Goal: Use online tool/utility: Use online tool/utility

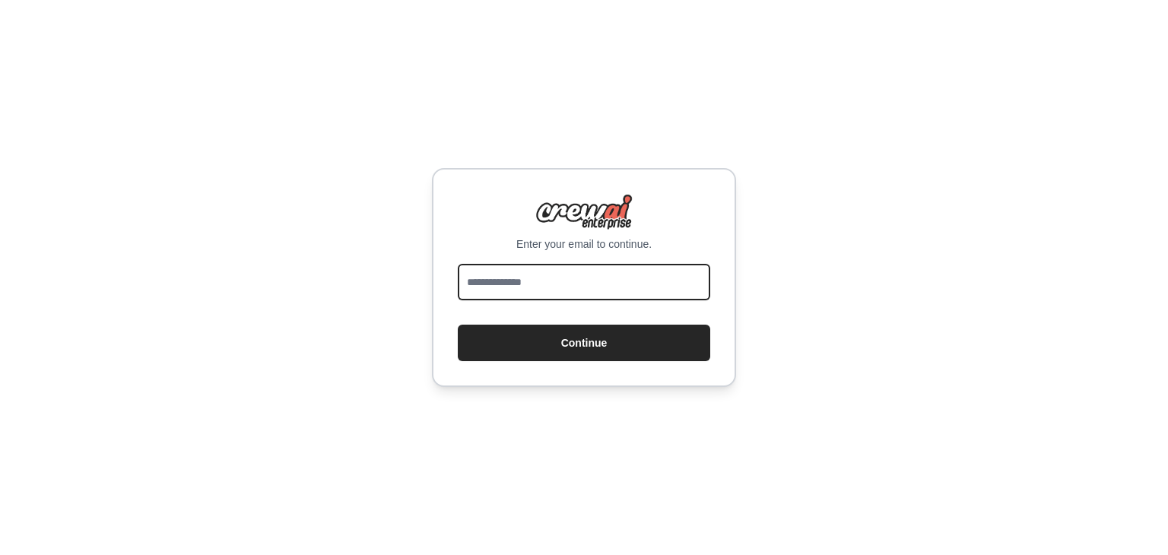
drag, startPoint x: 0, startPoint y: 0, endPoint x: 571, endPoint y: 270, distance: 631.8
click at [571, 270] on input "email" at bounding box center [584, 282] width 253 height 37
type input "**********"
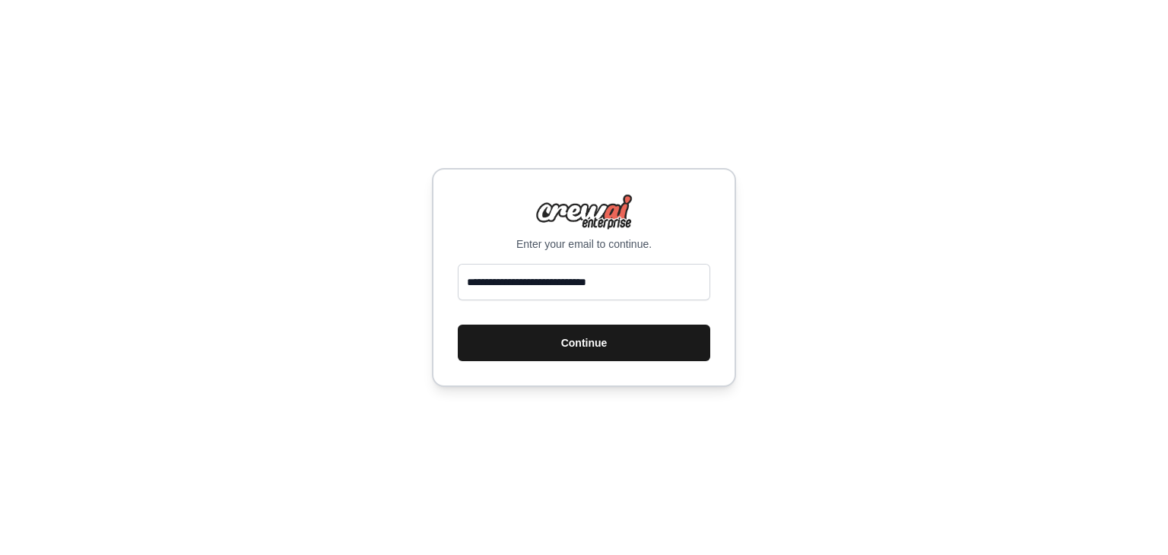
click at [567, 336] on button "Continue" at bounding box center [584, 343] width 253 height 37
click at [597, 346] on button "Continue" at bounding box center [584, 343] width 253 height 37
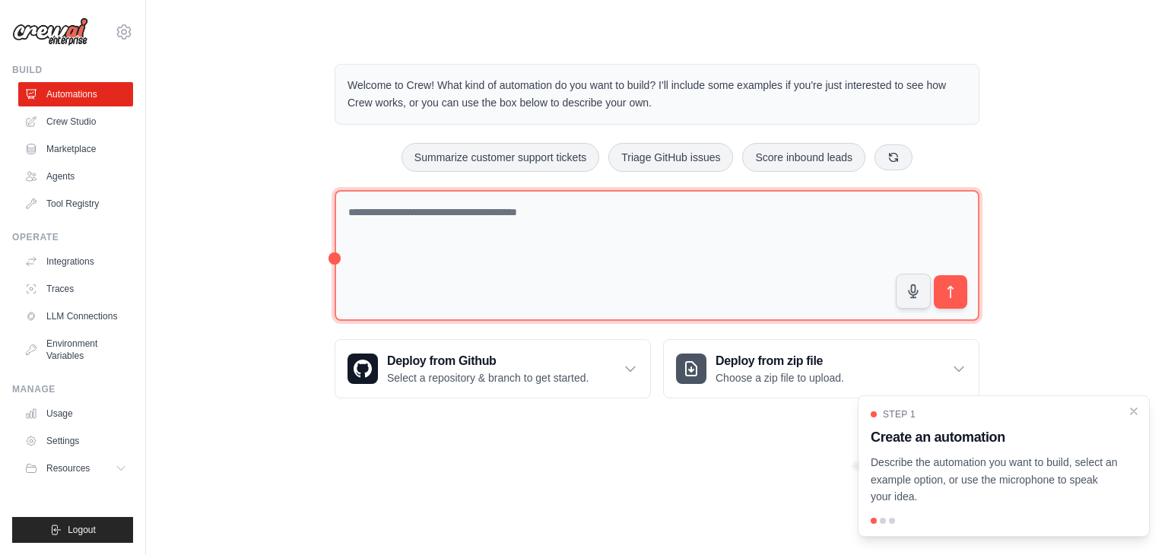
click at [453, 210] on textarea at bounding box center [657, 256] width 645 height 132
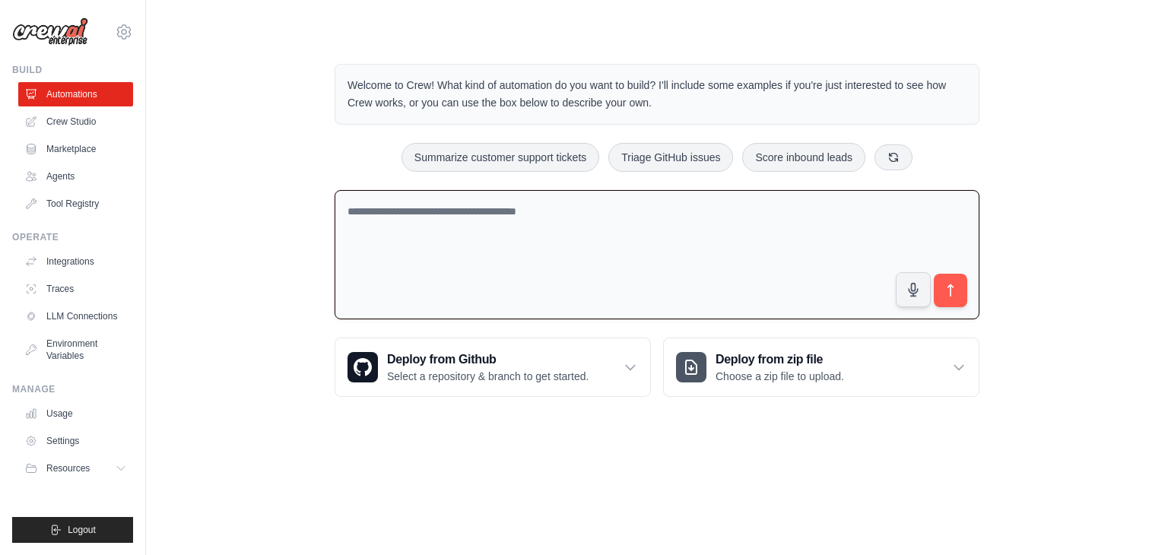
click at [462, 210] on textarea at bounding box center [657, 255] width 645 height 130
paste textarea "**********"
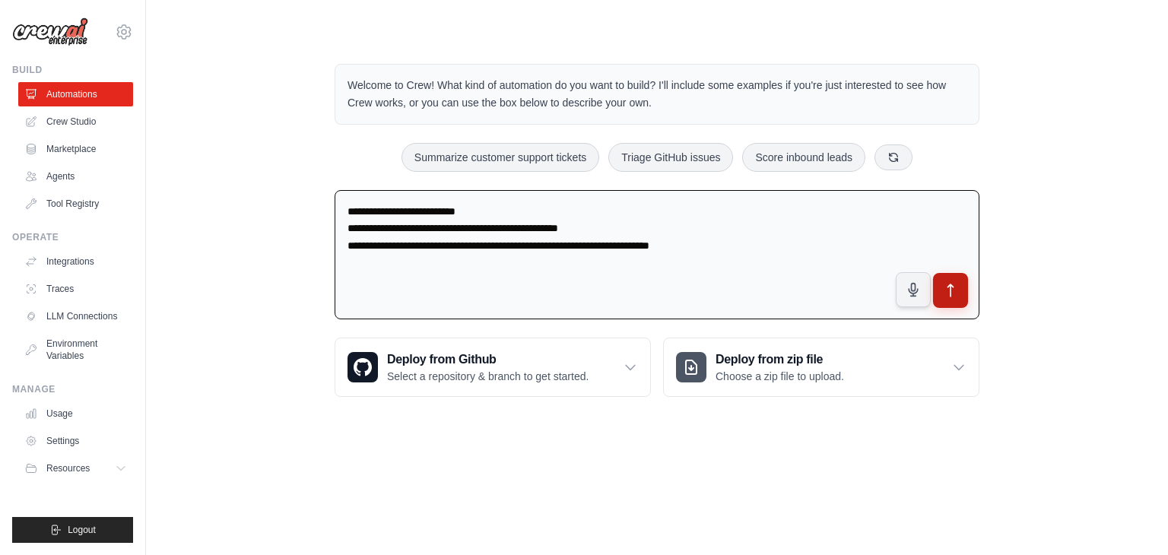
type textarea "**********"
click at [957, 287] on icon "submit" at bounding box center [951, 291] width 16 height 16
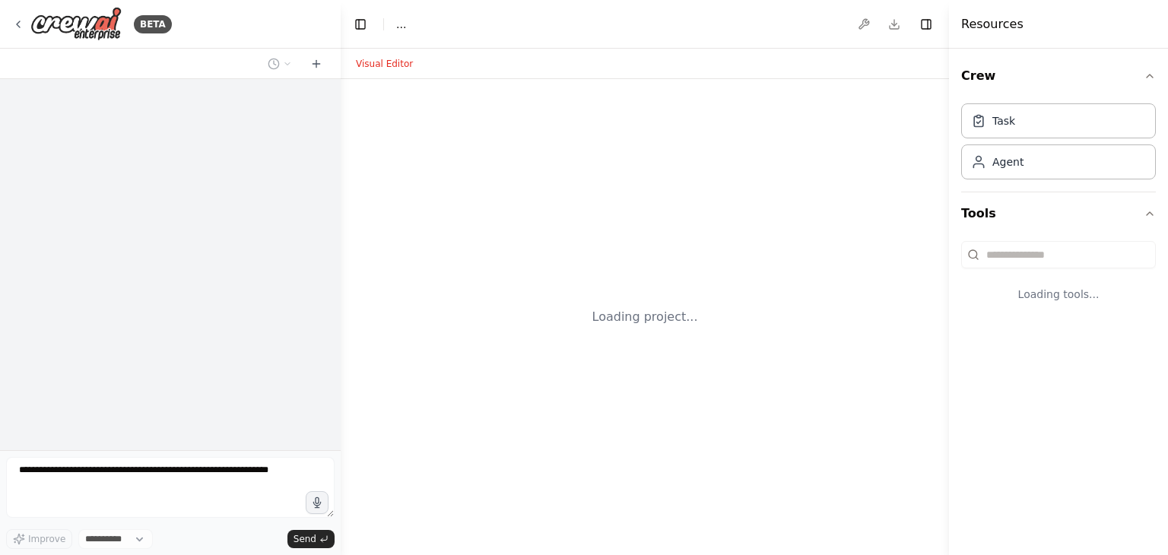
select select "****"
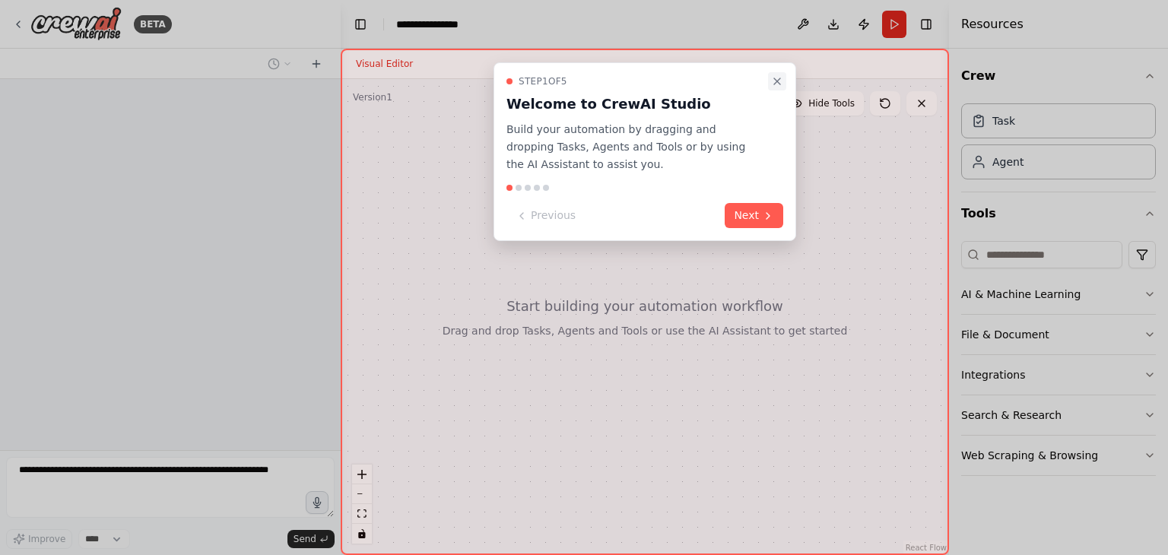
click at [781, 78] on icon "Close walkthrough" at bounding box center [777, 81] width 12 height 12
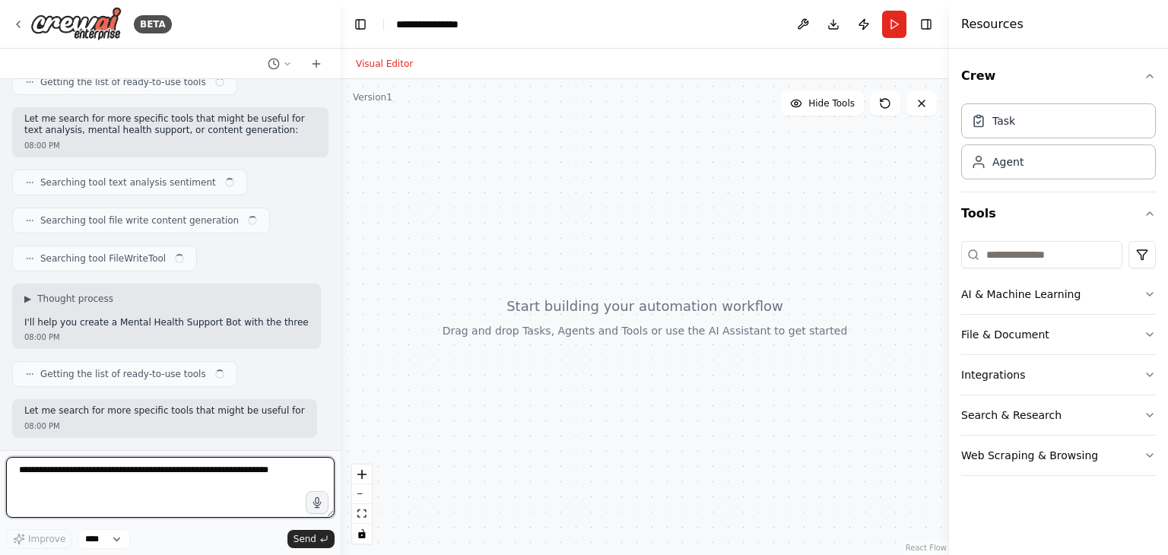
click at [47, 476] on textarea at bounding box center [170, 487] width 329 height 61
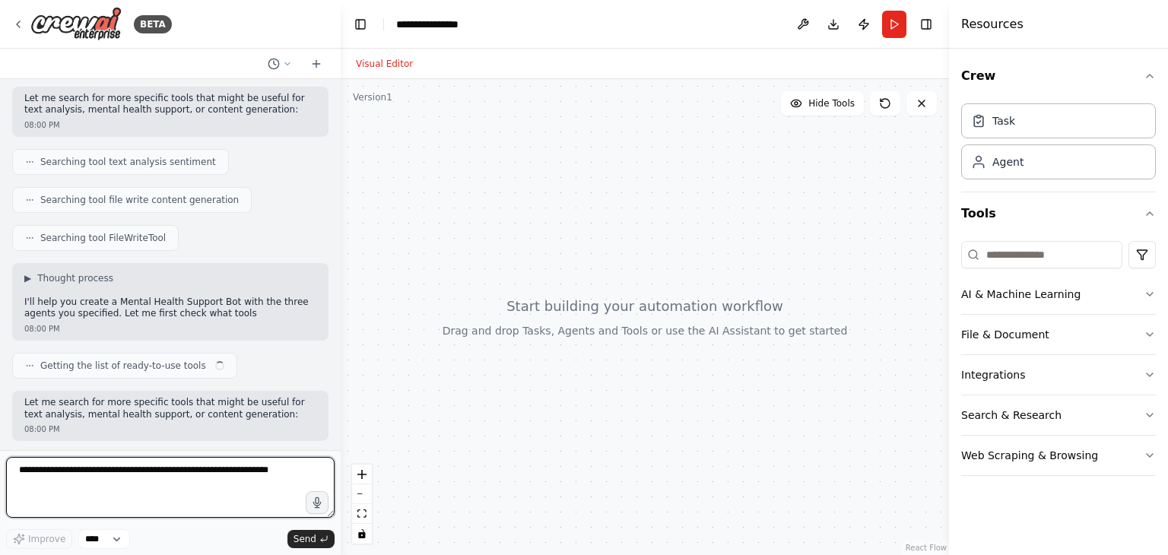
scroll to position [231, 0]
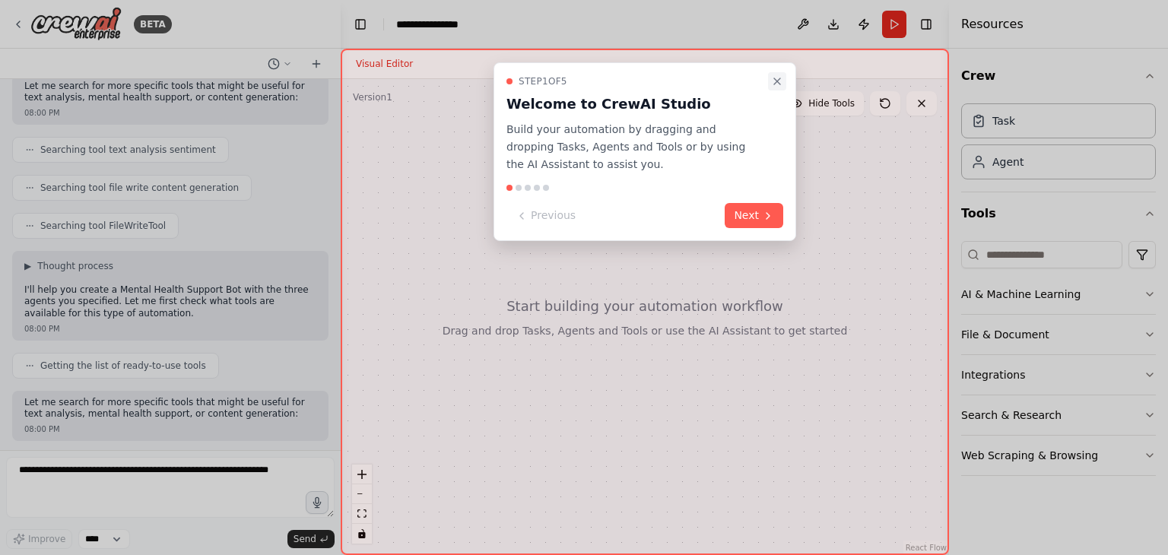
click at [773, 79] on icon "Close walkthrough" at bounding box center [777, 81] width 12 height 12
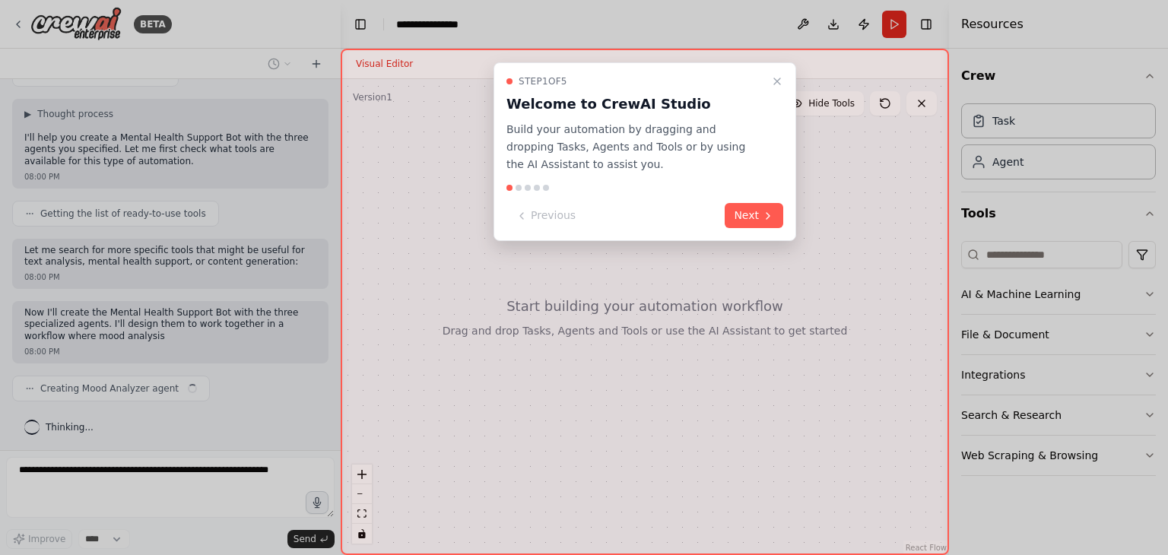
scroll to position [395, 0]
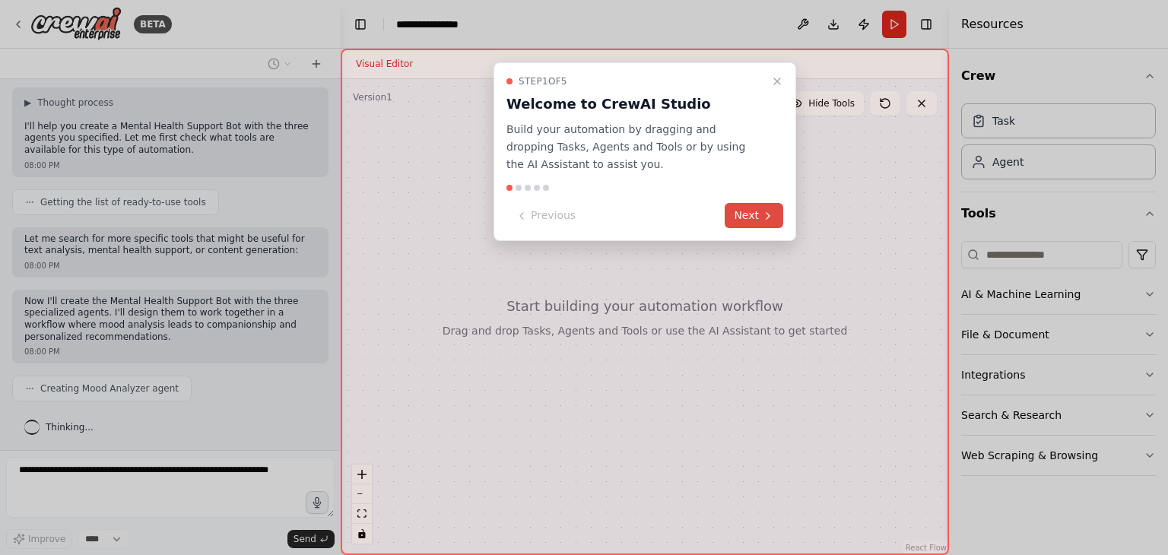
click at [751, 211] on button "Next" at bounding box center [754, 215] width 59 height 25
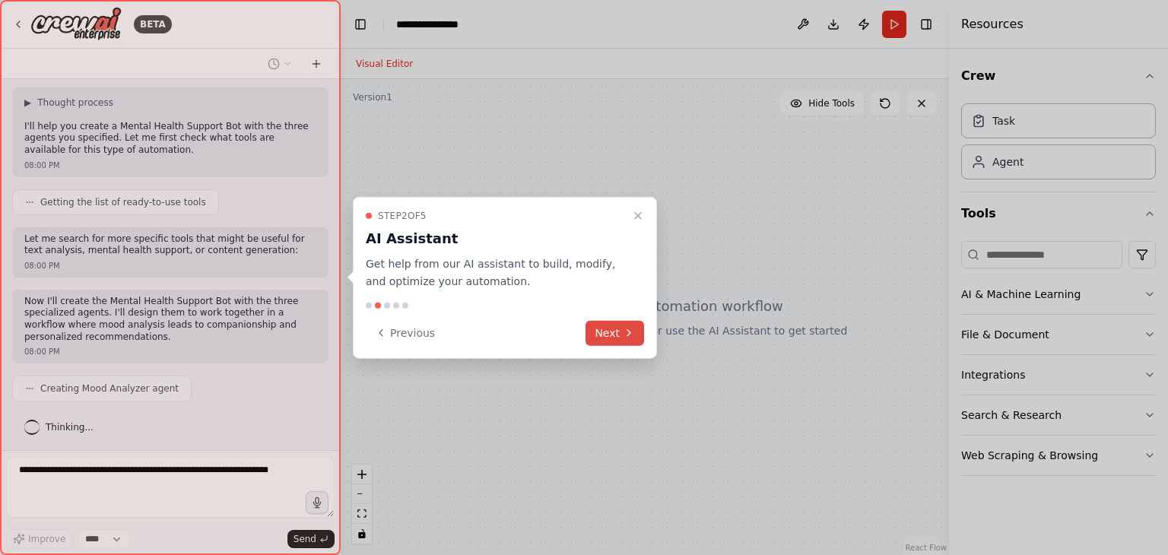
click at [615, 335] on button "Next" at bounding box center [615, 332] width 59 height 25
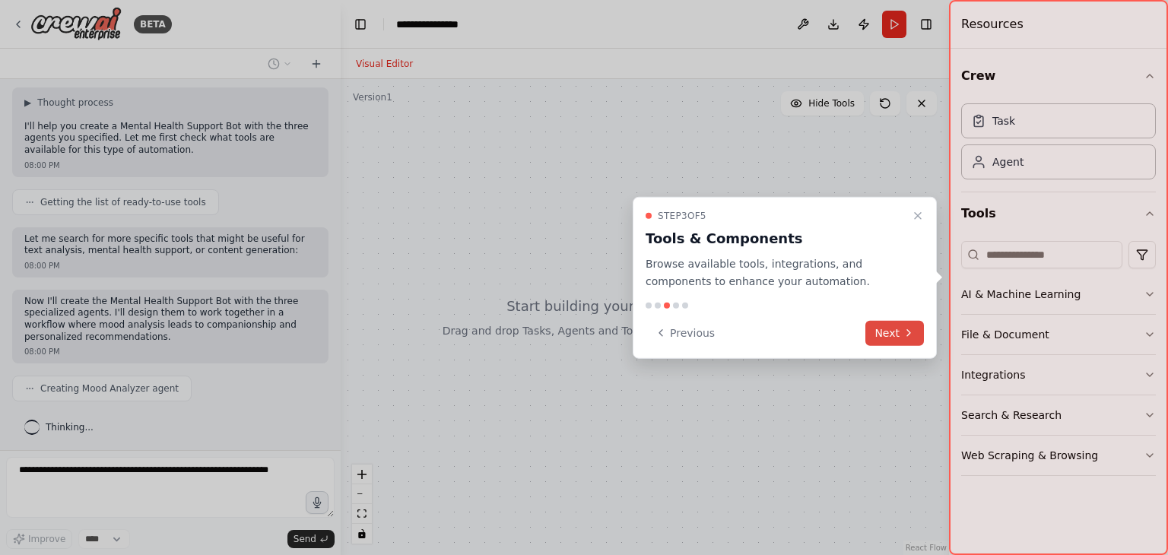
scroll to position [432, 0]
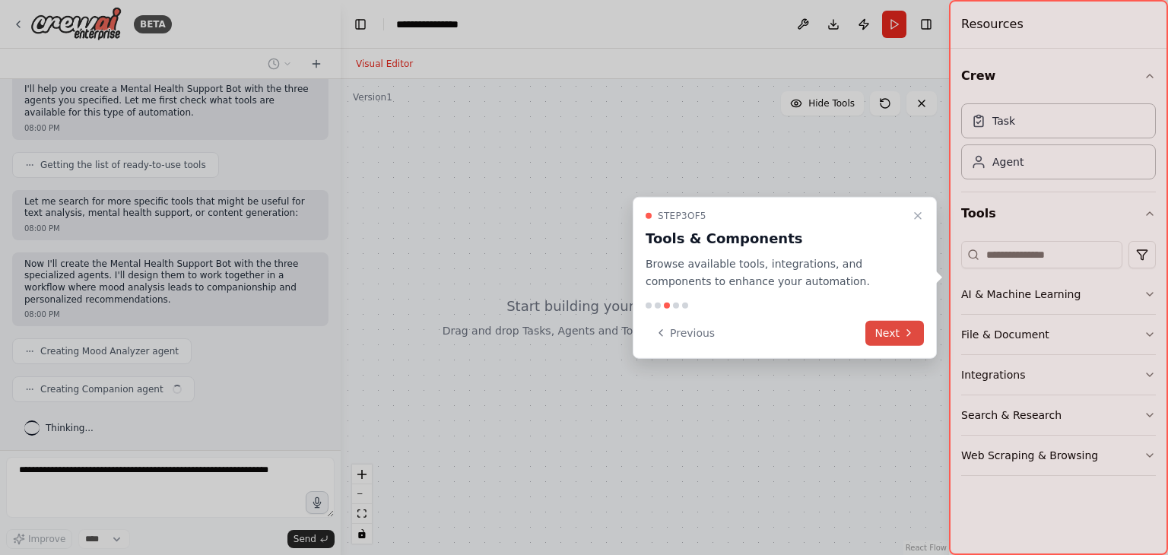
click at [878, 330] on button "Next" at bounding box center [895, 332] width 59 height 25
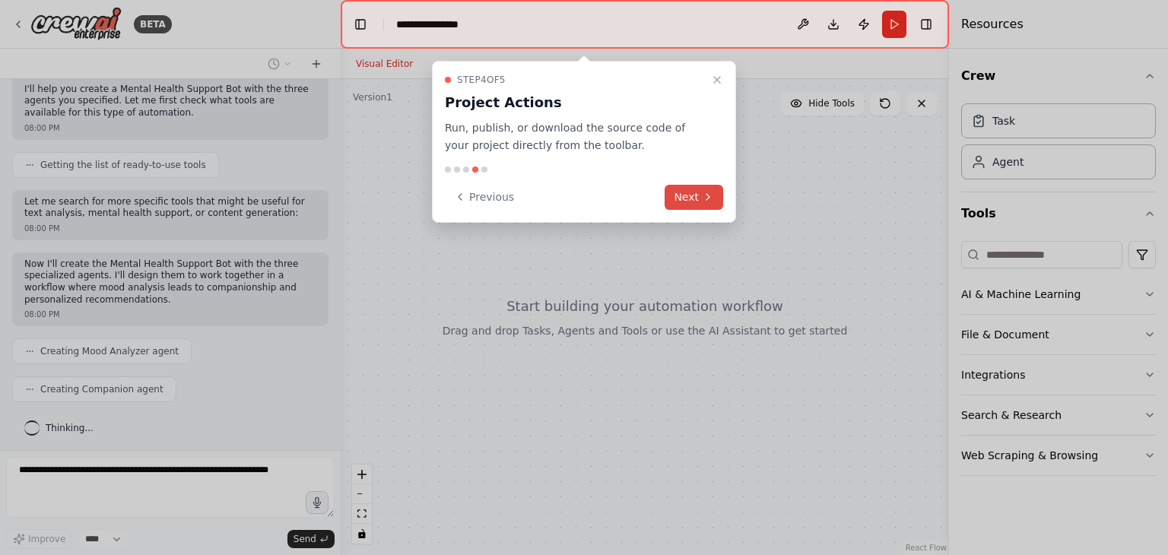
click at [710, 199] on icon at bounding box center [708, 197] width 12 height 12
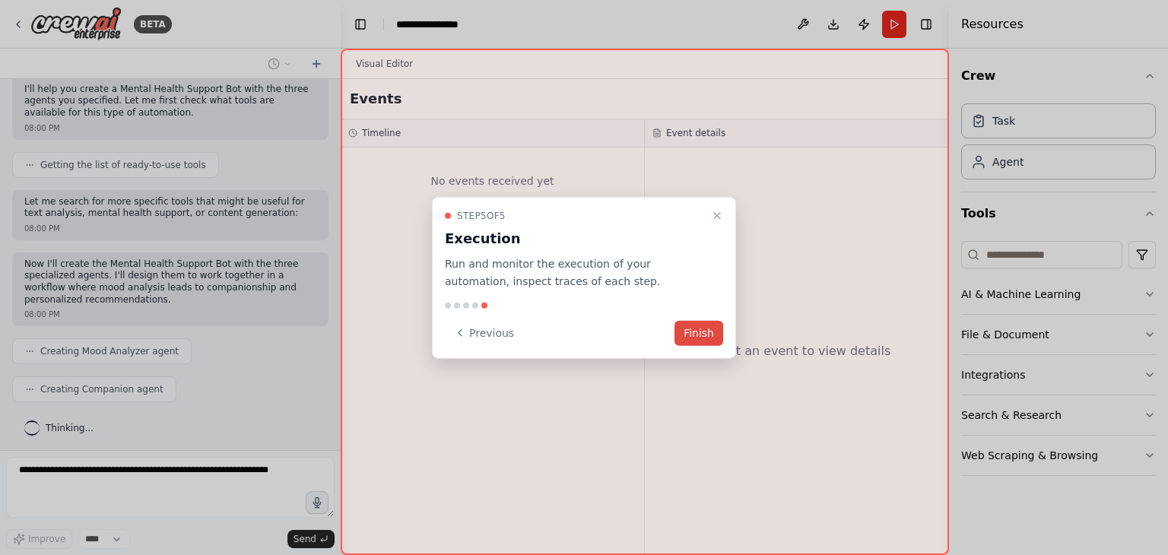
click at [688, 329] on button "Finish" at bounding box center [699, 332] width 49 height 25
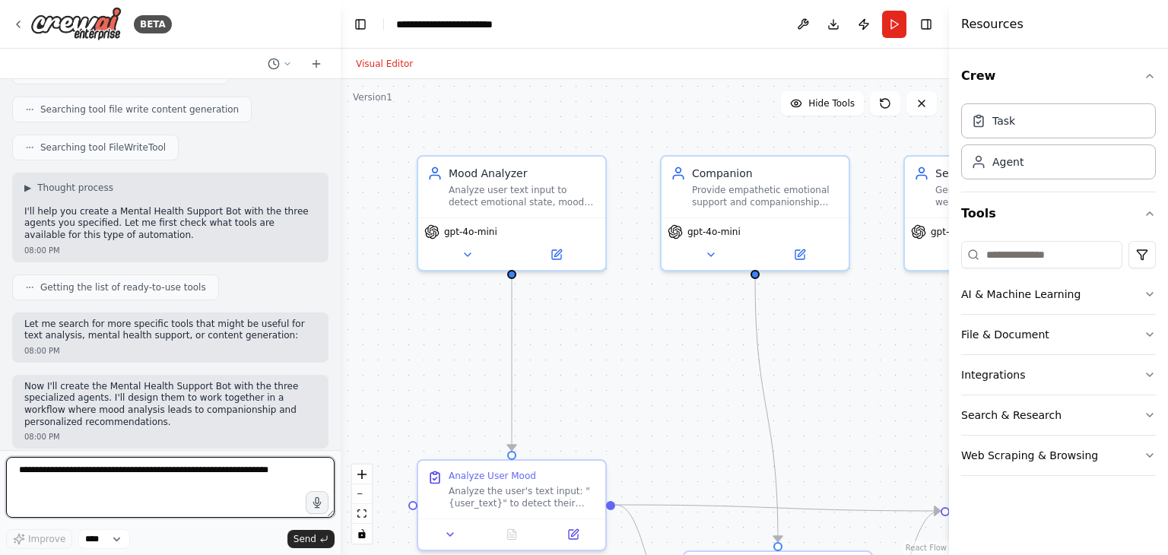
scroll to position [1239, 0]
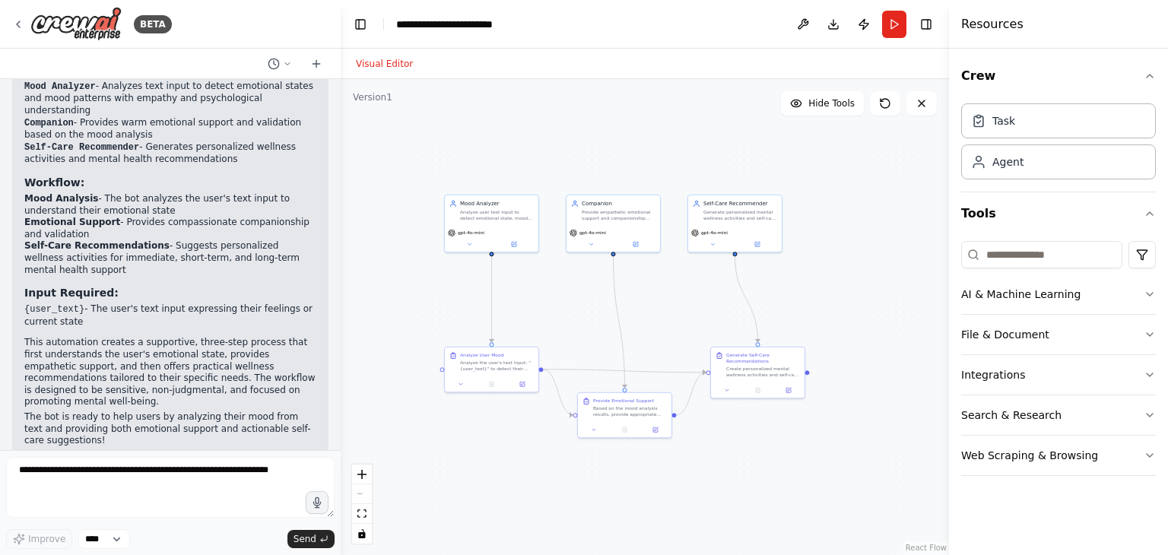
drag, startPoint x: 744, startPoint y: 313, endPoint x: 661, endPoint y: 285, distance: 87.5
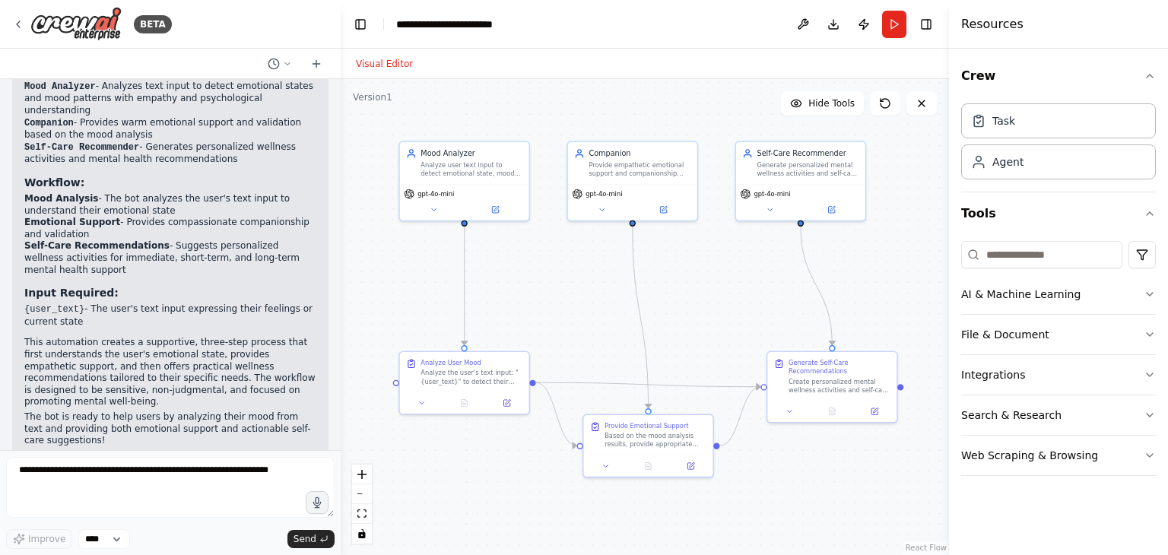
drag, startPoint x: 675, startPoint y: 302, endPoint x: 707, endPoint y: 289, distance: 34.5
click at [841, 25] on button "Download" at bounding box center [833, 24] width 24 height 27
